Goal: Task Accomplishment & Management: Manage account settings

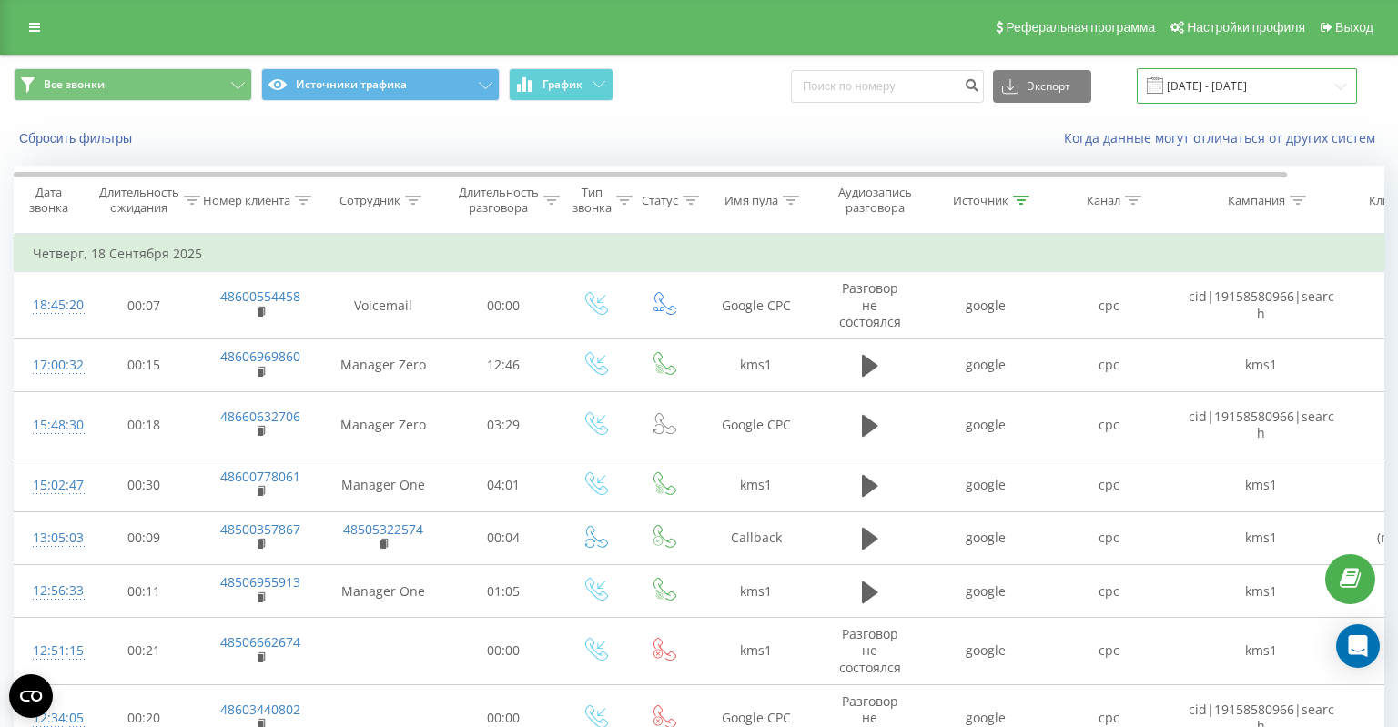
click at [1207, 84] on input "18.09.2025 - 18.09.2025" at bounding box center [1247, 85] width 220 height 35
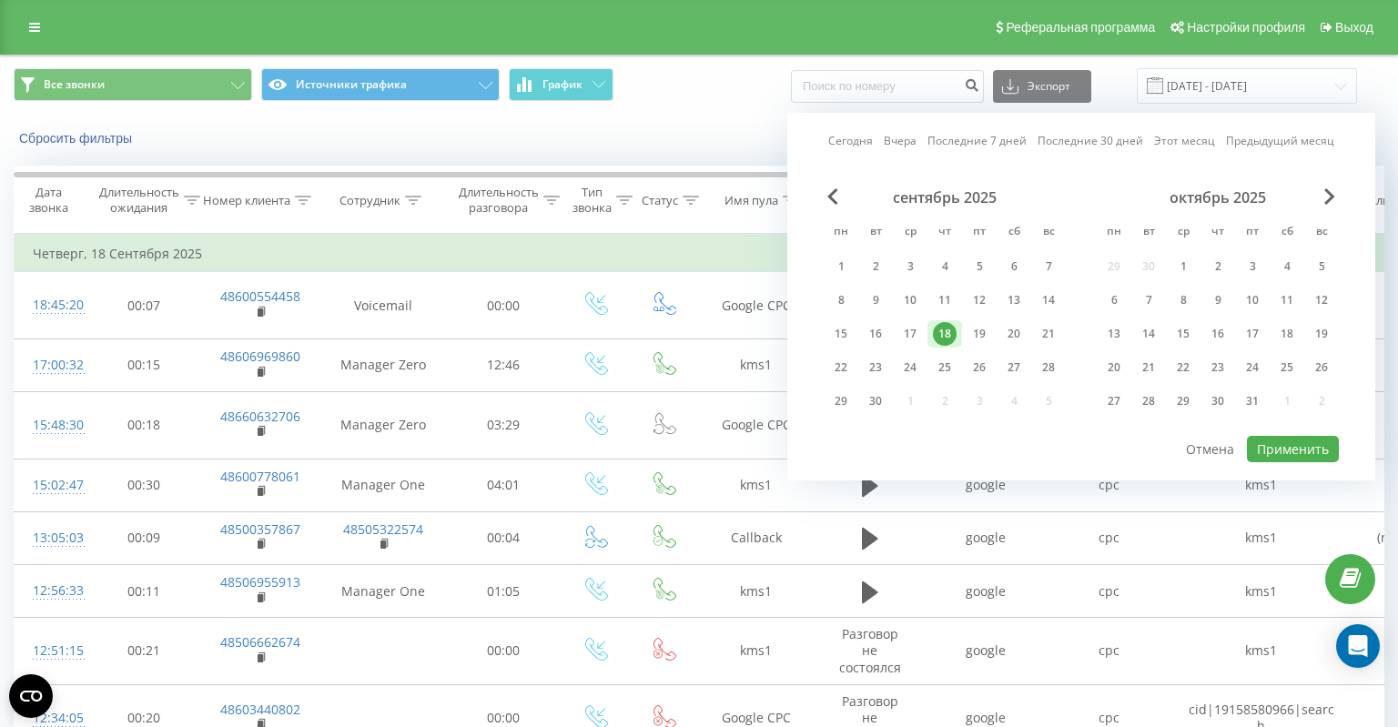
click at [849, 142] on link "Сегодня" at bounding box center [850, 140] width 45 height 17
click at [1282, 440] on button "Применить" at bounding box center [1293, 449] width 92 height 26
type input "23.09.2025 - 23.09.2025"
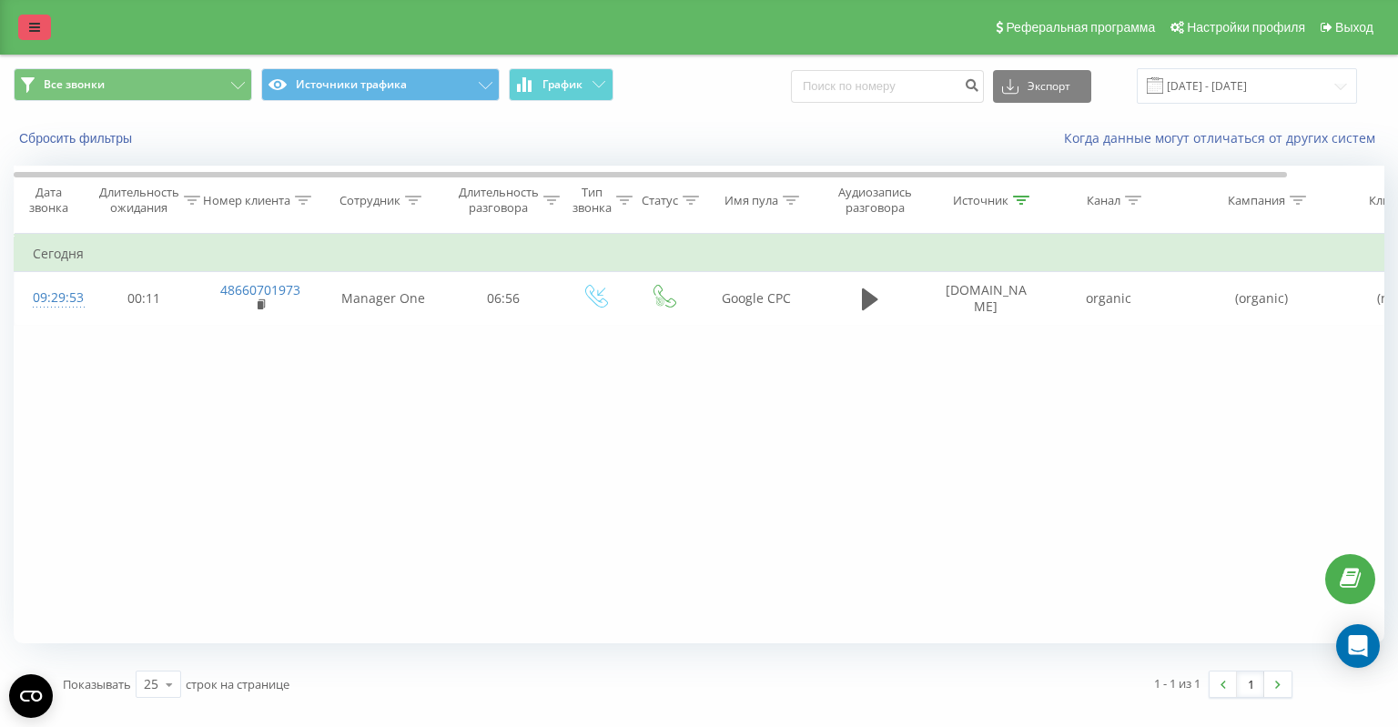
click at [30, 27] on icon at bounding box center [34, 27] width 11 height 13
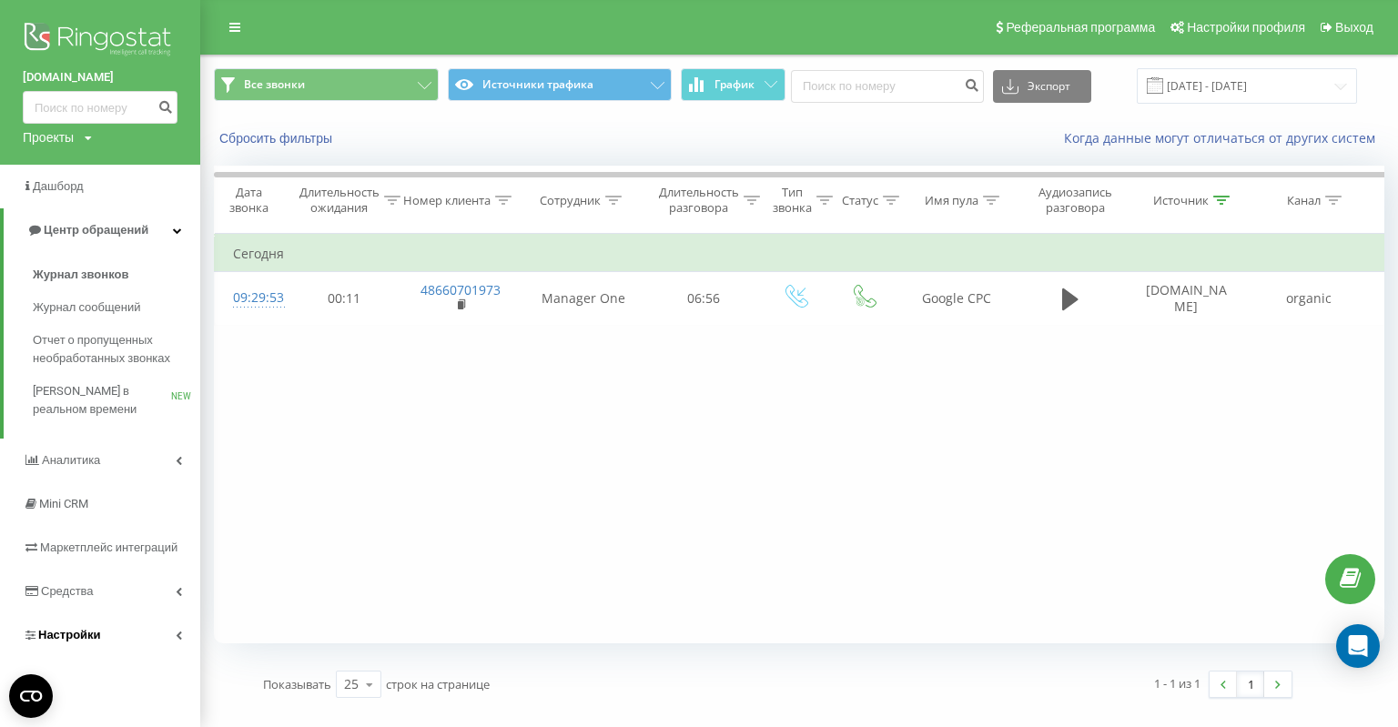
click at [74, 640] on span "Настройки" at bounding box center [69, 635] width 63 height 14
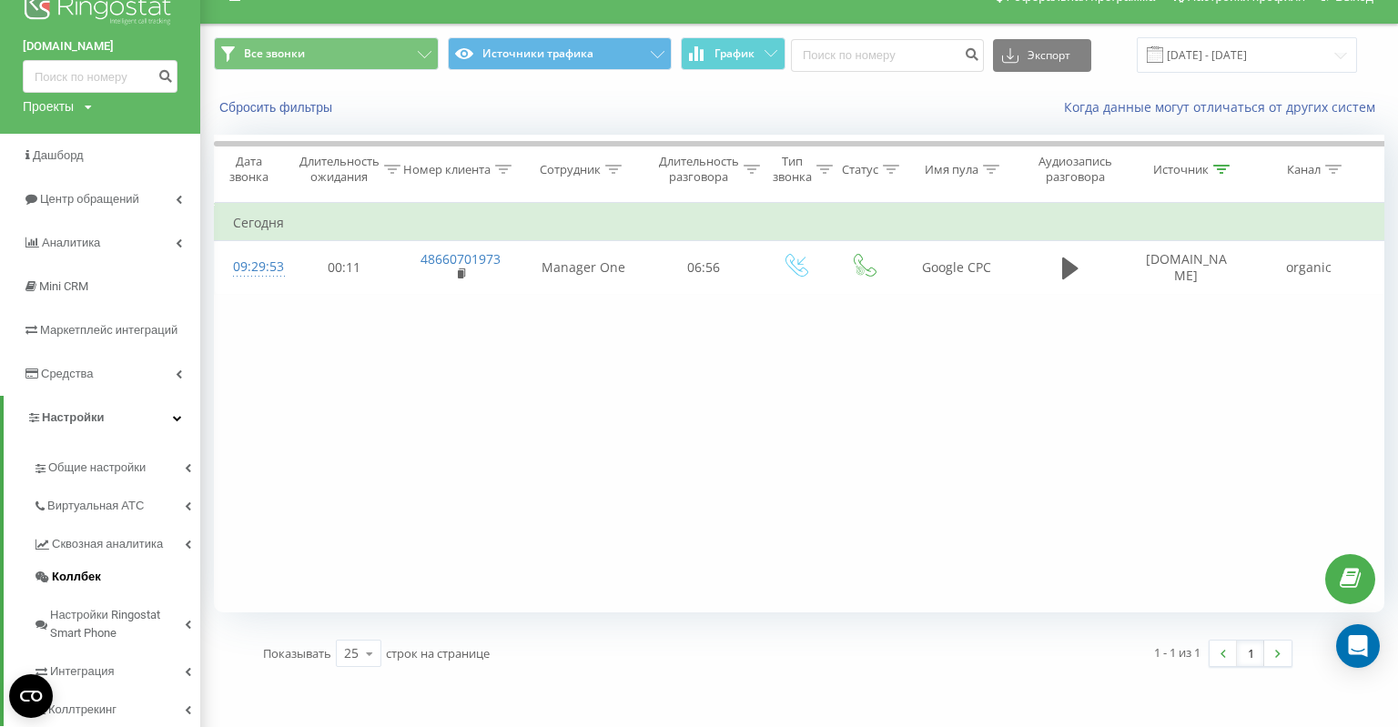
scroll to position [76, 0]
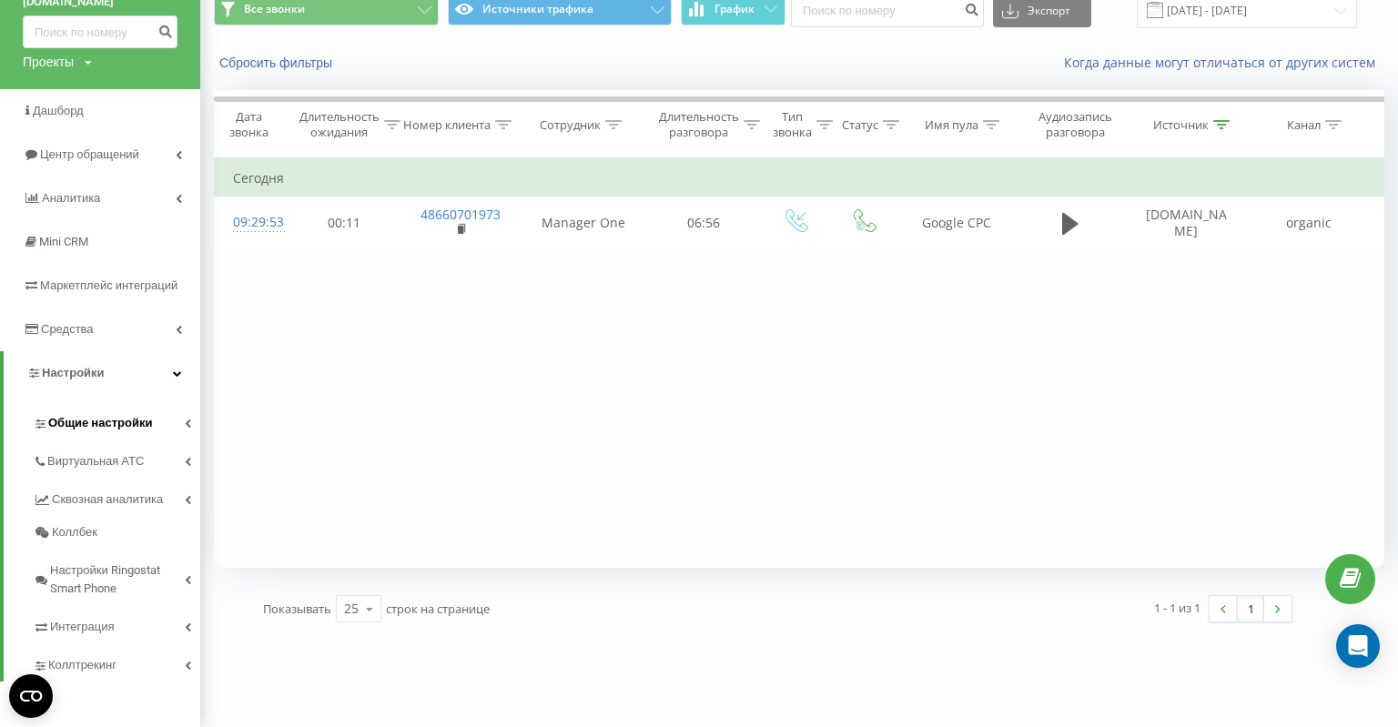
click at [99, 433] on link "Общие настройки" at bounding box center [116, 420] width 167 height 38
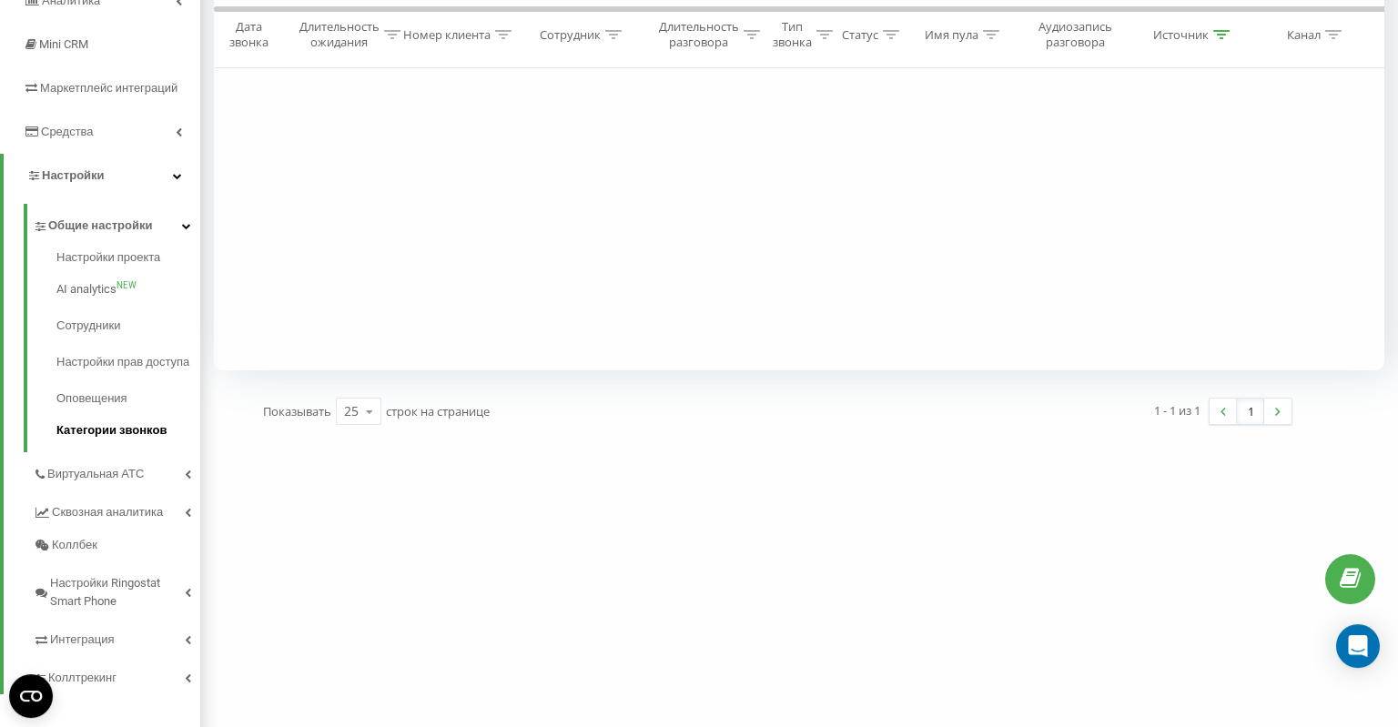
scroll to position [304, 0]
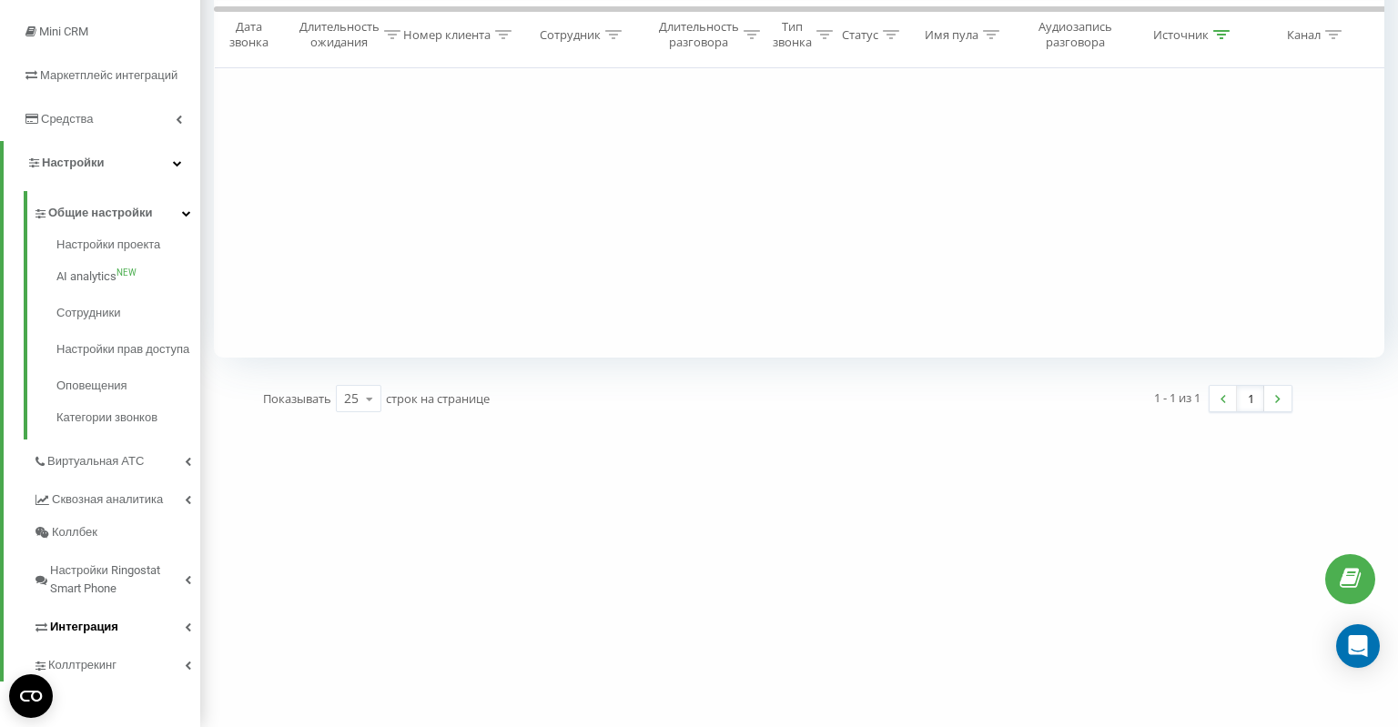
click at [140, 632] on link "Интеграция" at bounding box center [116, 624] width 167 height 38
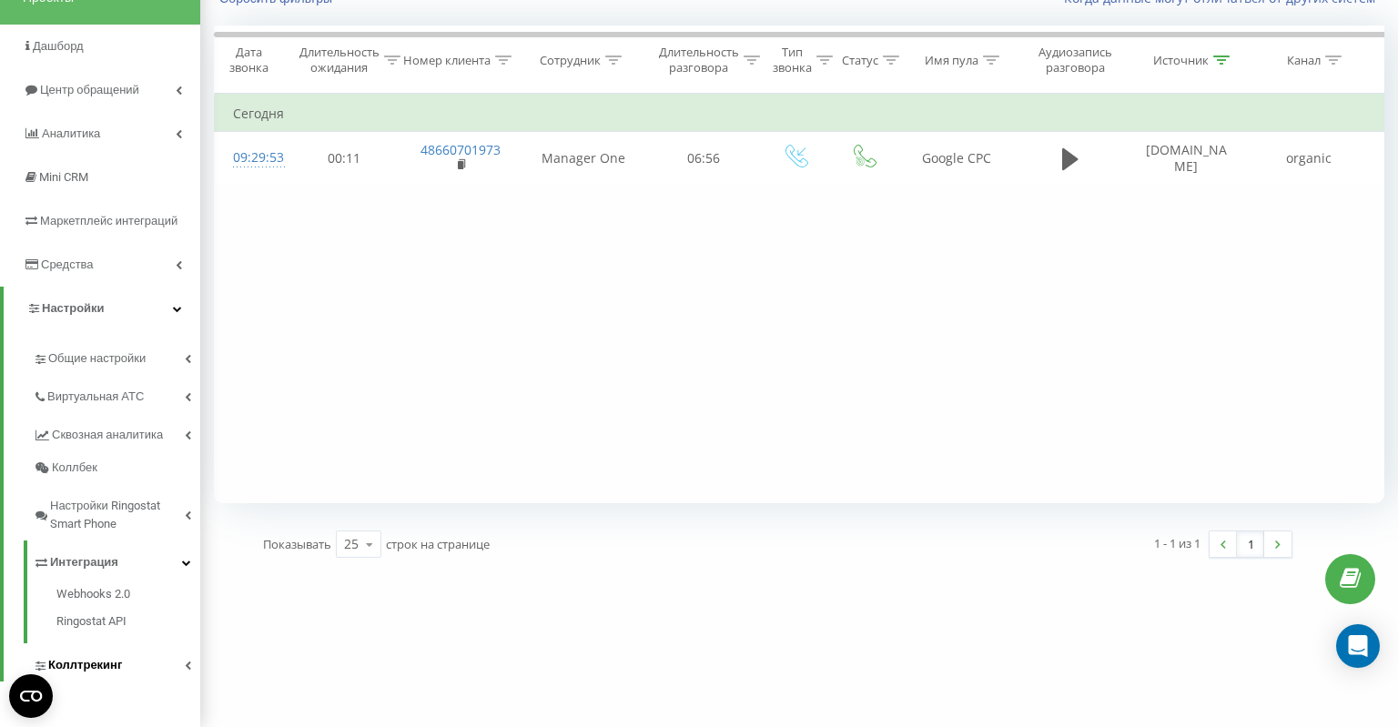
click at [95, 657] on span "Коллтрекинг" at bounding box center [85, 665] width 74 height 18
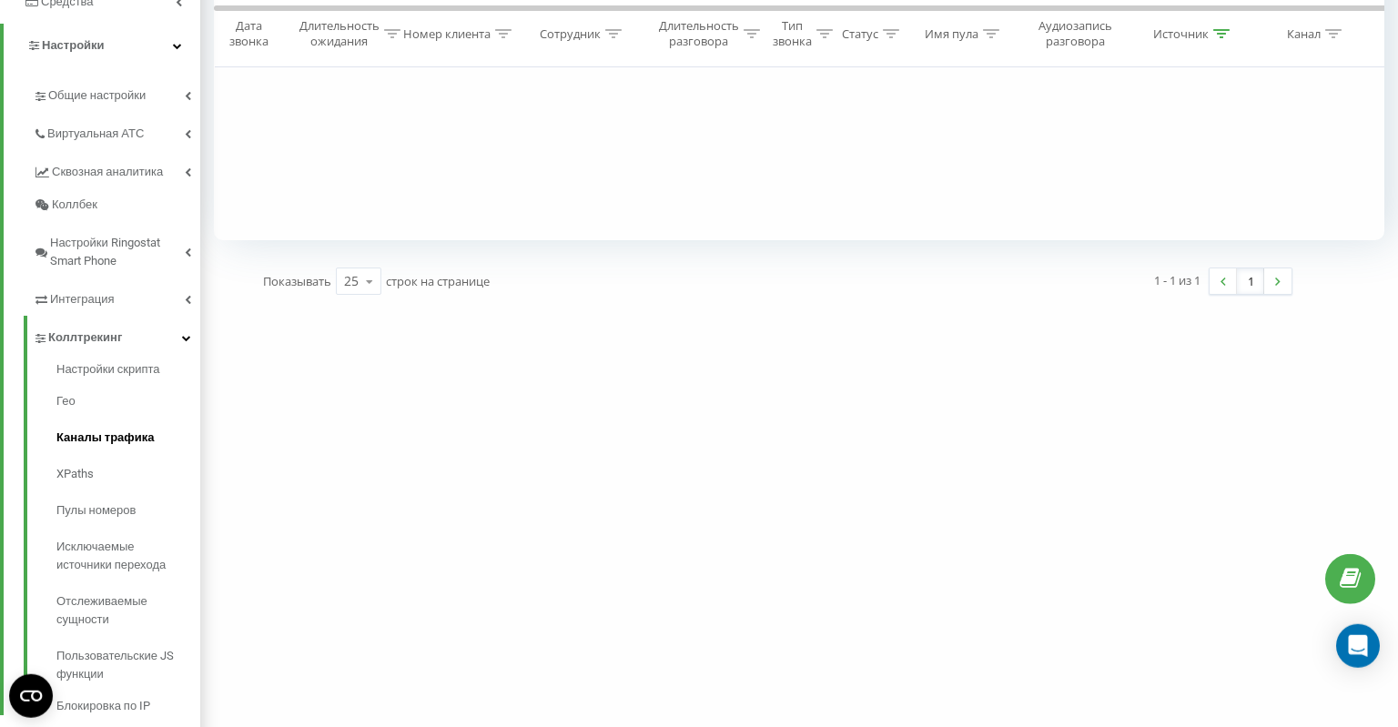
scroll to position [429, 0]
